Goal: Task Accomplishment & Management: Manage account settings

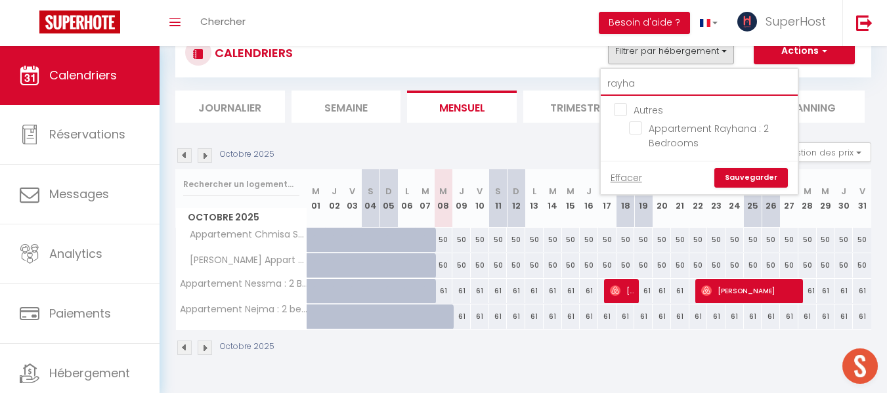
click at [647, 87] on input "rayha" at bounding box center [699, 84] width 197 height 24
type input "r"
type input "cap"
checkbox input "false"
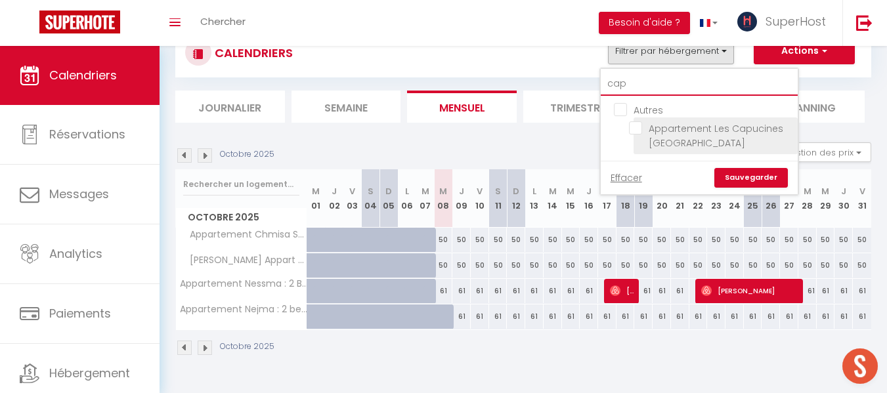
type input "cap"
click at [635, 134] on input "Appartement Les Capucines [GEOGRAPHIC_DATA]" at bounding box center [711, 128] width 164 height 13
checkbox input "true"
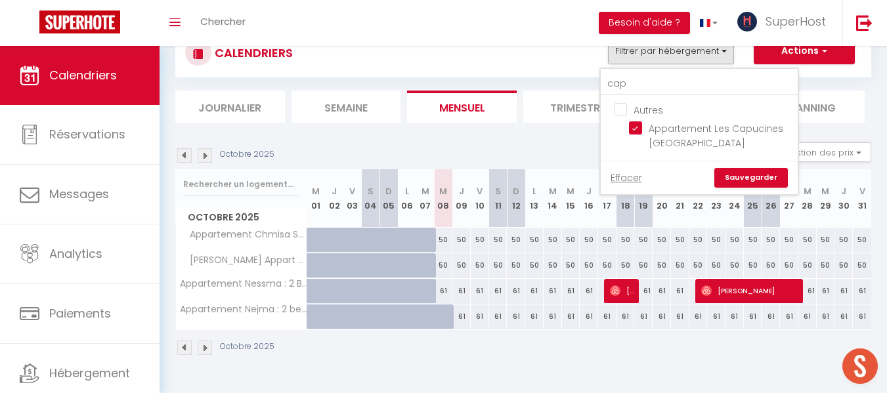
click at [736, 173] on link "Sauvegarder" at bounding box center [752, 178] width 74 height 20
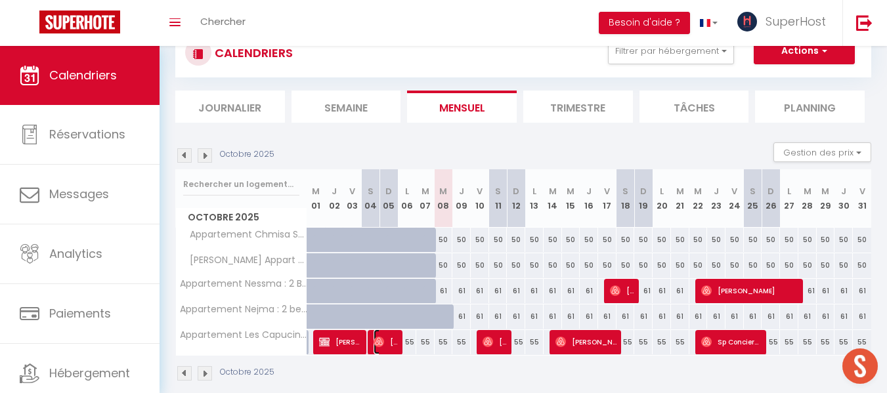
click at [380, 347] on img at bounding box center [379, 342] width 11 height 11
select select "OK"
select select "0"
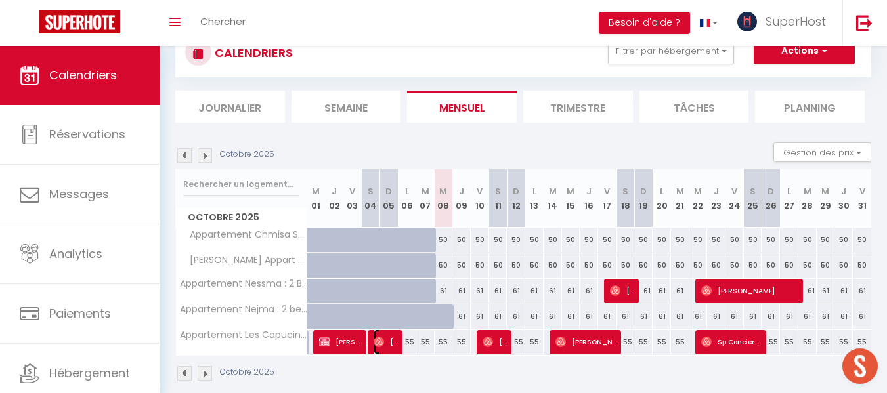
select select "1"
select select
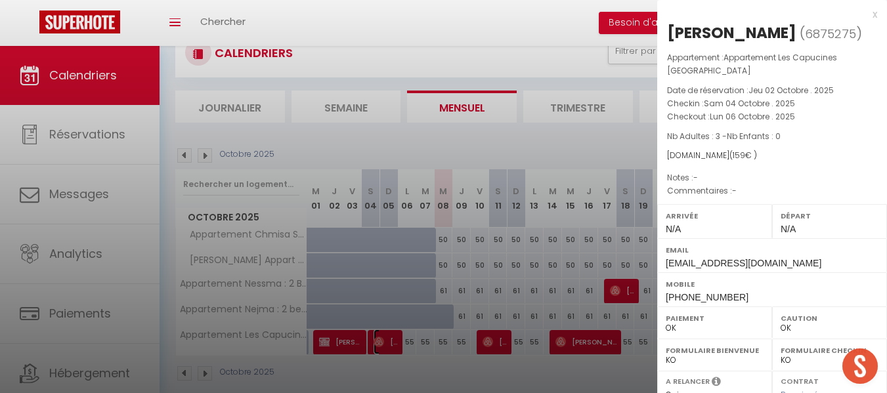
select select "41418"
click at [448, 347] on div at bounding box center [443, 196] width 887 height 393
